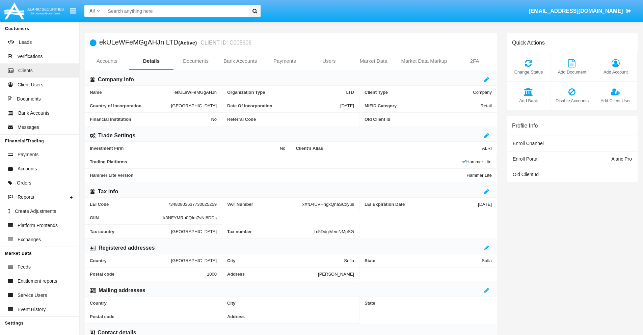
click at [329, 61] on link "Users" at bounding box center [329, 61] width 45 height 16
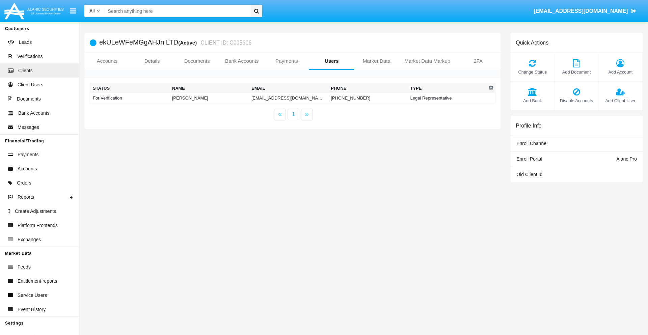
click at [283, 98] on td "[EMAIL_ADDRESS][DOMAIN_NAME]" at bounding box center [288, 98] width 79 height 10
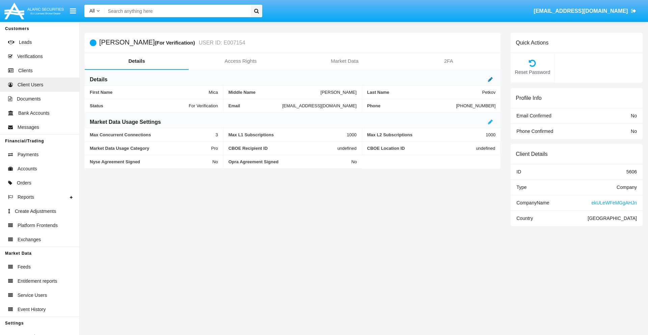
click at [490, 79] on icon at bounding box center [490, 79] width 5 height 5
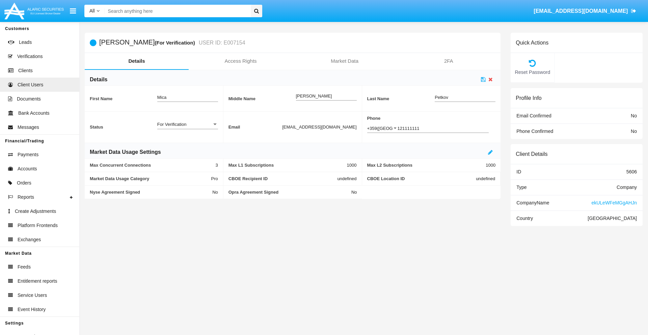
click at [187, 124] on div "For Verification" at bounding box center [184, 124] width 55 height 6
click at [187, 128] on span "Verified" at bounding box center [187, 127] width 61 height 13
click at [483, 79] on icon at bounding box center [483, 79] width 5 height 5
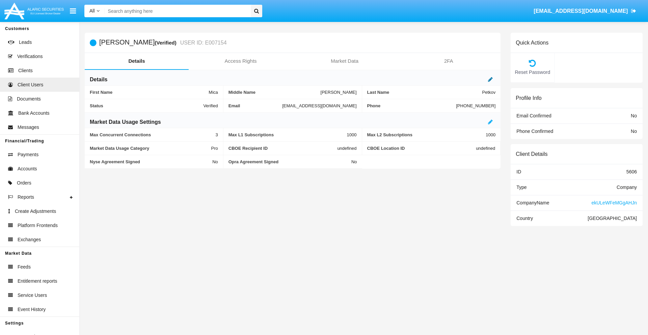
click at [490, 79] on icon at bounding box center [490, 79] width 5 height 5
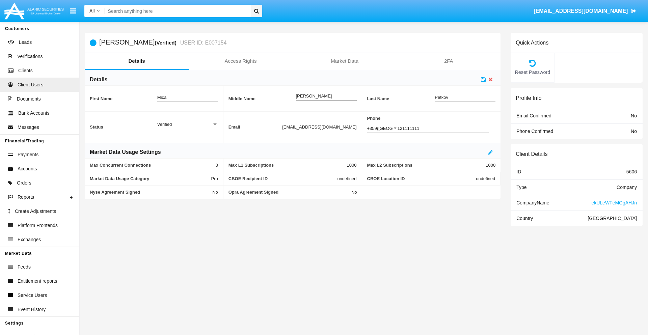
click at [187, 124] on div "Verified" at bounding box center [184, 124] width 55 height 6
click at [187, 128] on span "Active" at bounding box center [187, 127] width 61 height 13
click at [483, 79] on icon at bounding box center [483, 79] width 5 height 5
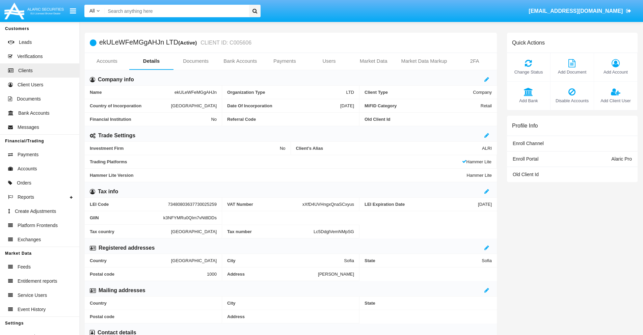
click at [615, 101] on span "Add Client User" at bounding box center [615, 100] width 36 height 6
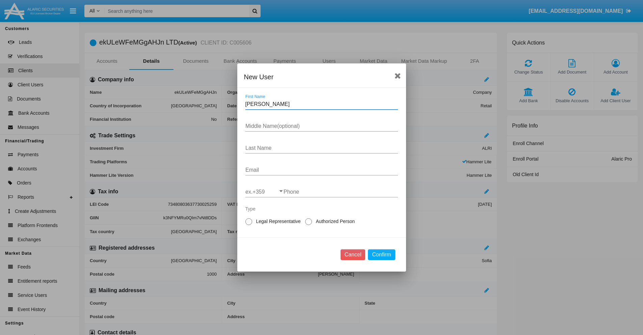
type input "Jared"
type input "Major"
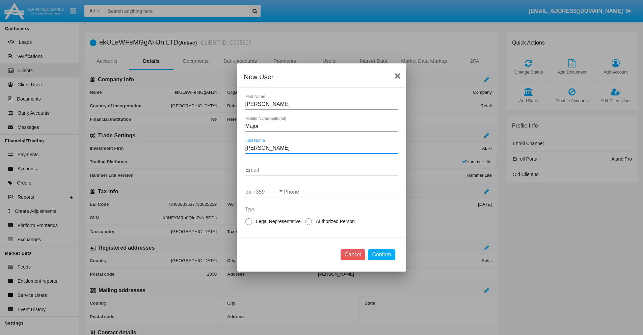
type input "O'Conner"
type input "hv1aai89@7jb.8m.vn"
click at [264, 192] on input "ex.+359" at bounding box center [264, 192] width 38 height 6
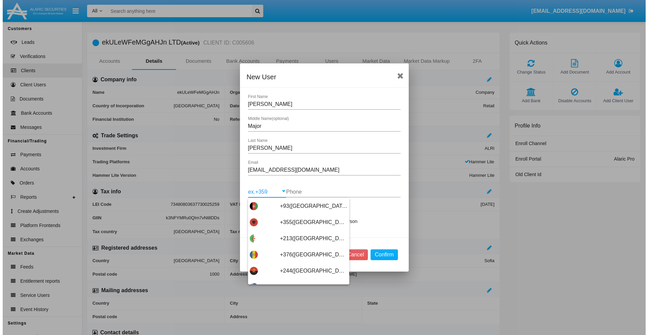
scroll to position [3589, 0]
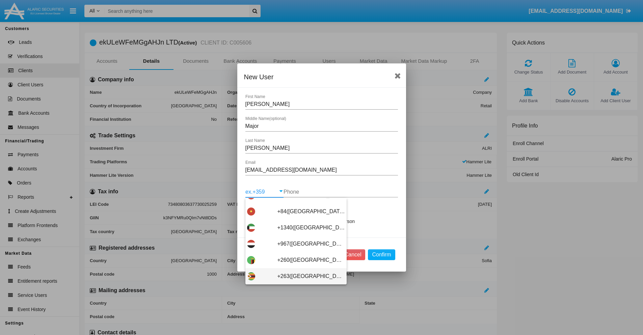
click at [293, 276] on span "+263(Zimbabwe)" at bounding box center [310, 276] width 67 height 16
type input "+263(Zimbabwe)"
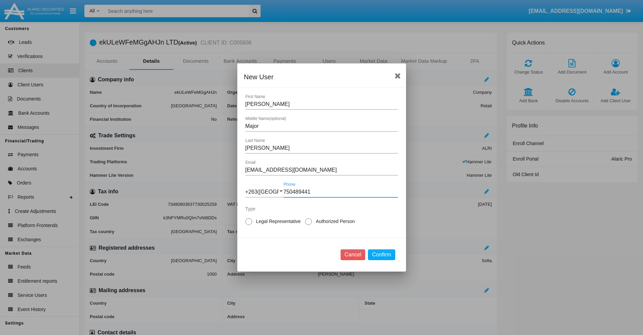
type input "750489441"
click at [334, 221] on span "Authorized Person" at bounding box center [334, 221] width 45 height 7
click at [308, 225] on input "Authorized Person" at bounding box center [308, 225] width 0 height 0
radio input "true"
click at [381, 255] on button "Confirm" at bounding box center [381, 254] width 27 height 11
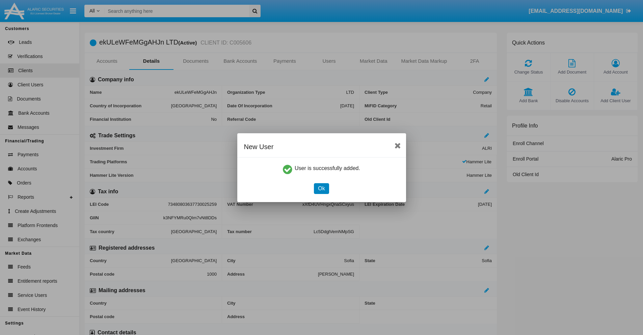
click at [321, 188] on button "Ok" at bounding box center [321, 188] width 15 height 11
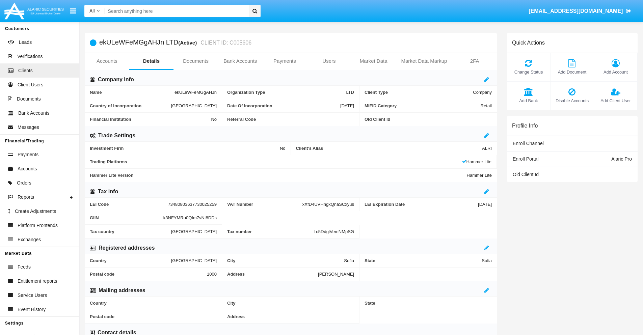
click at [615, 101] on span "Add Client User" at bounding box center [615, 100] width 36 height 6
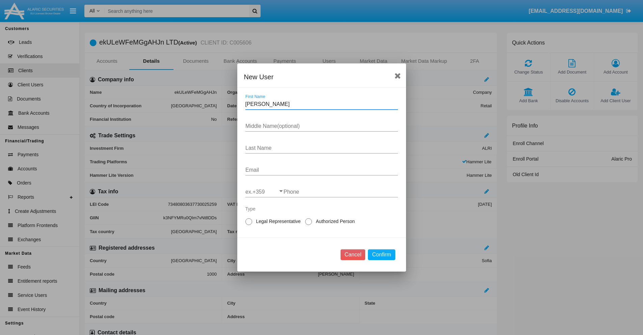
type input "Lucila"
type input "Jeremy"
type input "Langworth"
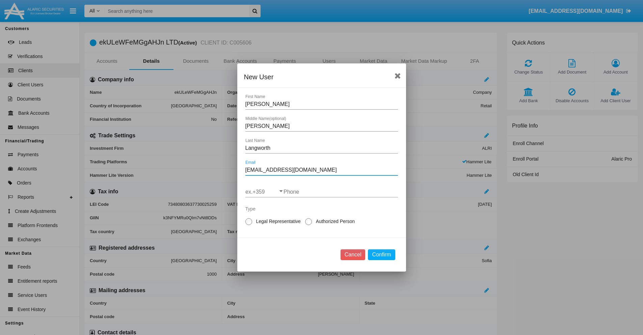
type input "egc_ga@5t9.int"
click at [264, 192] on input "ex.+359" at bounding box center [264, 192] width 38 height 6
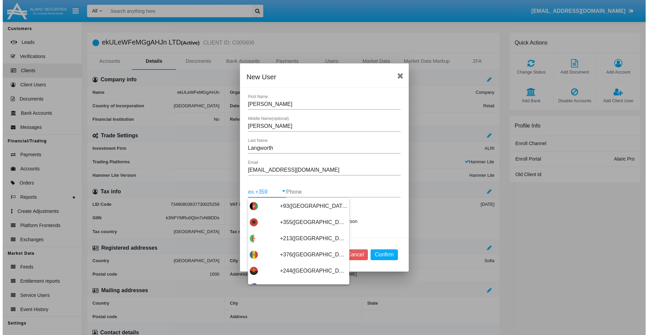
scroll to position [3589, 0]
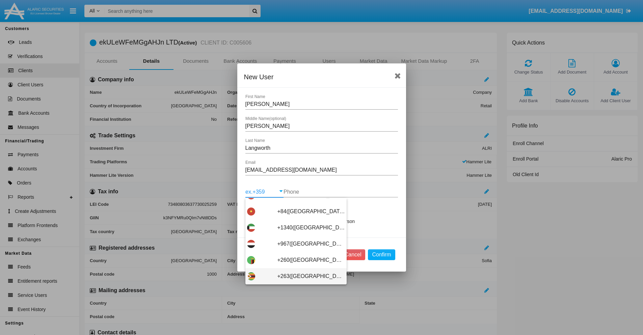
click at [293, 276] on span "+263(Zimbabwe)" at bounding box center [310, 276] width 67 height 16
type input "+263(Zimbabwe)"
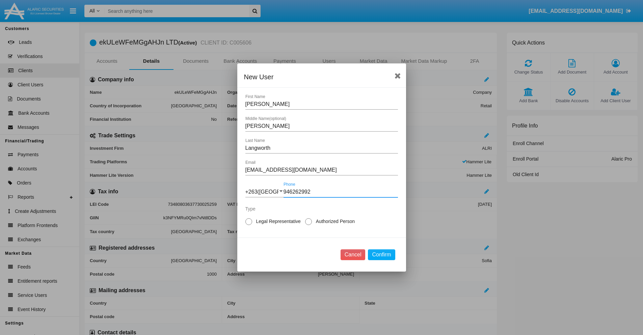
type input "946262992"
click at [277, 221] on span "Legal Representative" at bounding box center [277, 221] width 50 height 7
click at [249, 225] on input "Legal Representative" at bounding box center [248, 225] width 0 height 0
radio input "true"
click at [381, 255] on button "Confirm" at bounding box center [381, 254] width 27 height 11
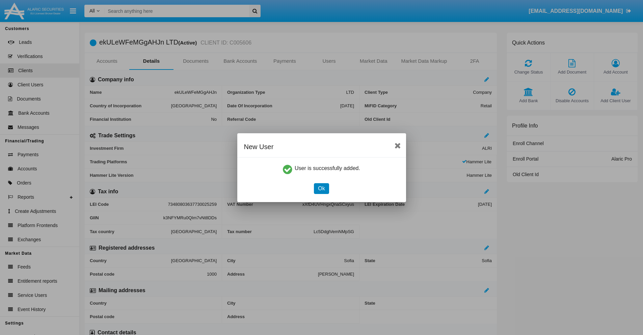
click at [321, 188] on button "Ok" at bounding box center [321, 188] width 15 height 11
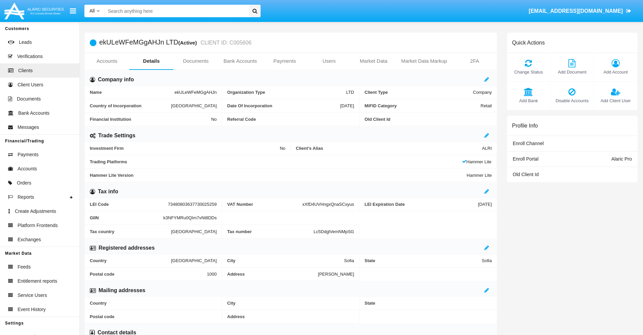
click at [329, 61] on link "Users" at bounding box center [329, 61] width 45 height 16
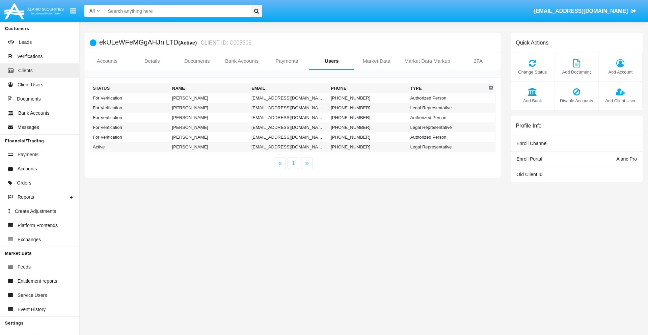
click at [288, 98] on td "[EMAIL_ADDRESS][DOMAIN_NAME]" at bounding box center [288, 98] width 79 height 10
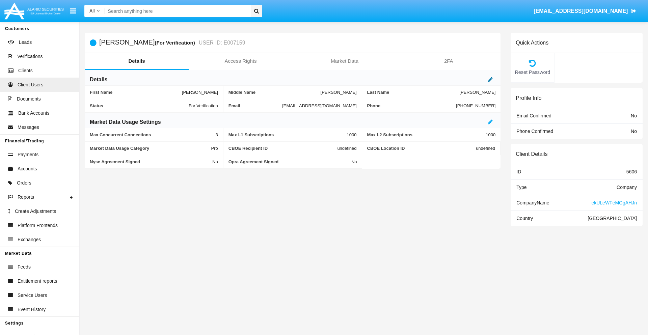
click at [490, 79] on icon at bounding box center [490, 79] width 5 height 5
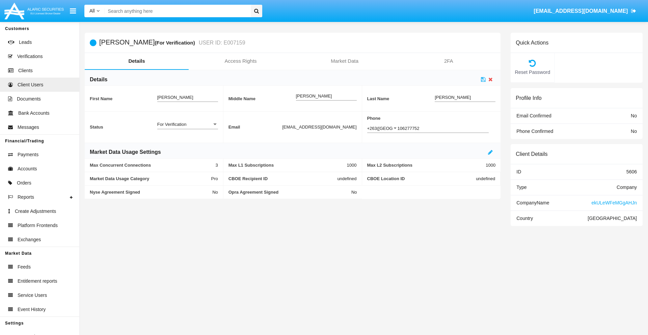
click at [187, 124] on div "For Verification" at bounding box center [184, 124] width 55 height 6
click at [187, 128] on span "Verified" at bounding box center [187, 127] width 61 height 13
click at [483, 79] on icon at bounding box center [483, 79] width 5 height 5
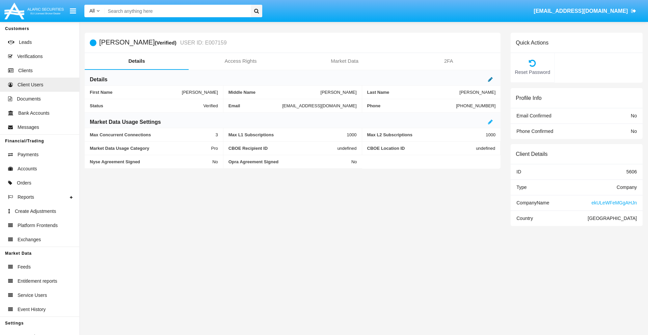
click at [490, 79] on icon at bounding box center [490, 79] width 5 height 5
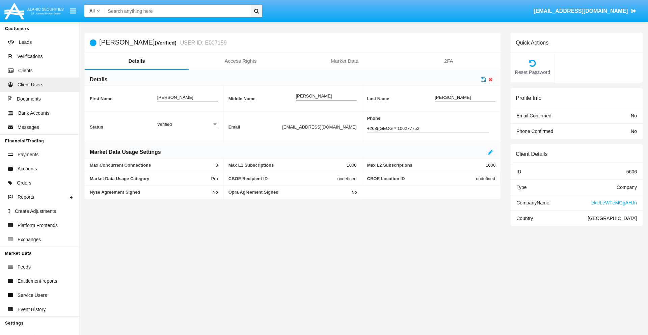
click at [187, 124] on div "Verified" at bounding box center [184, 124] width 55 height 6
click at [187, 128] on span "Active" at bounding box center [187, 127] width 61 height 13
click at [483, 79] on icon at bounding box center [483, 79] width 5 height 5
